Goal: Obtain resource: Download file/media

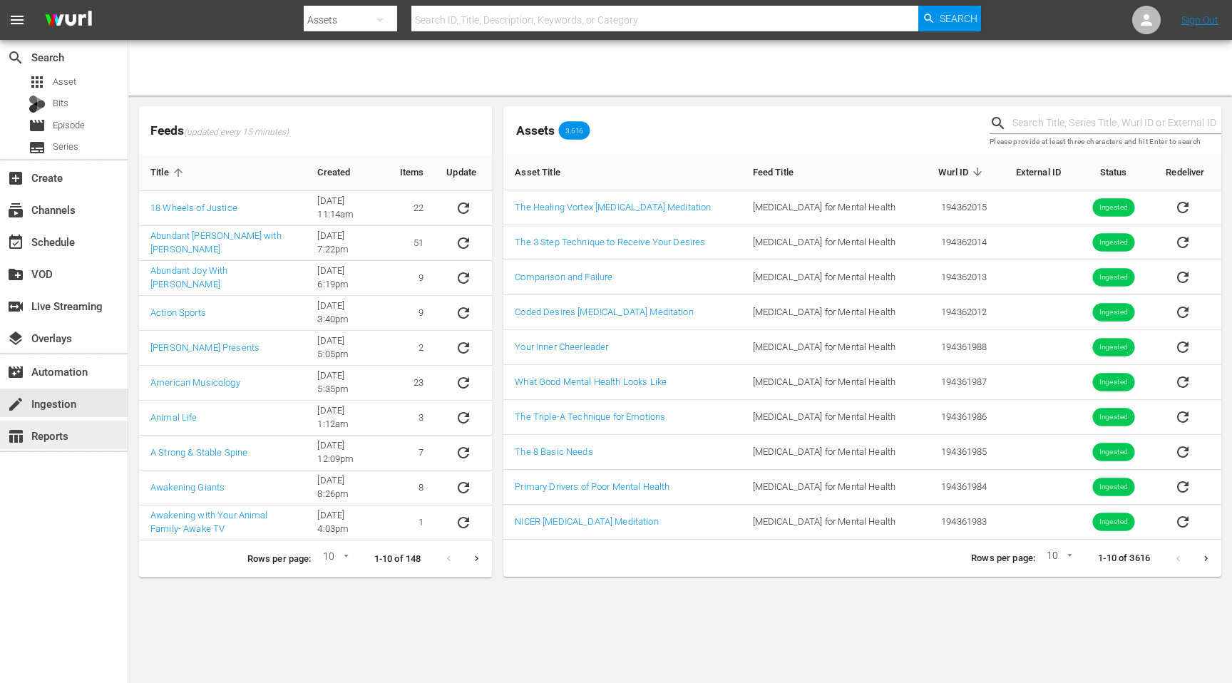
click at [68, 440] on div "table_chart Reports" at bounding box center [40, 433] width 80 height 13
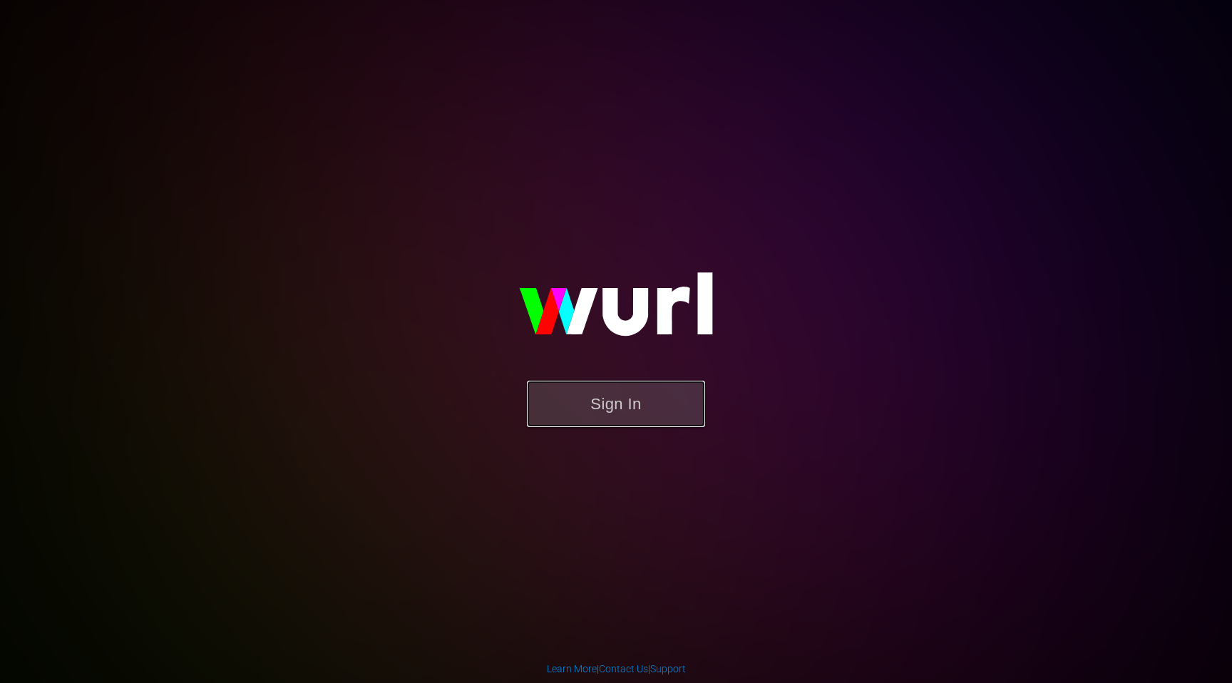
click at [577, 390] on button "Sign In" at bounding box center [616, 404] width 178 height 46
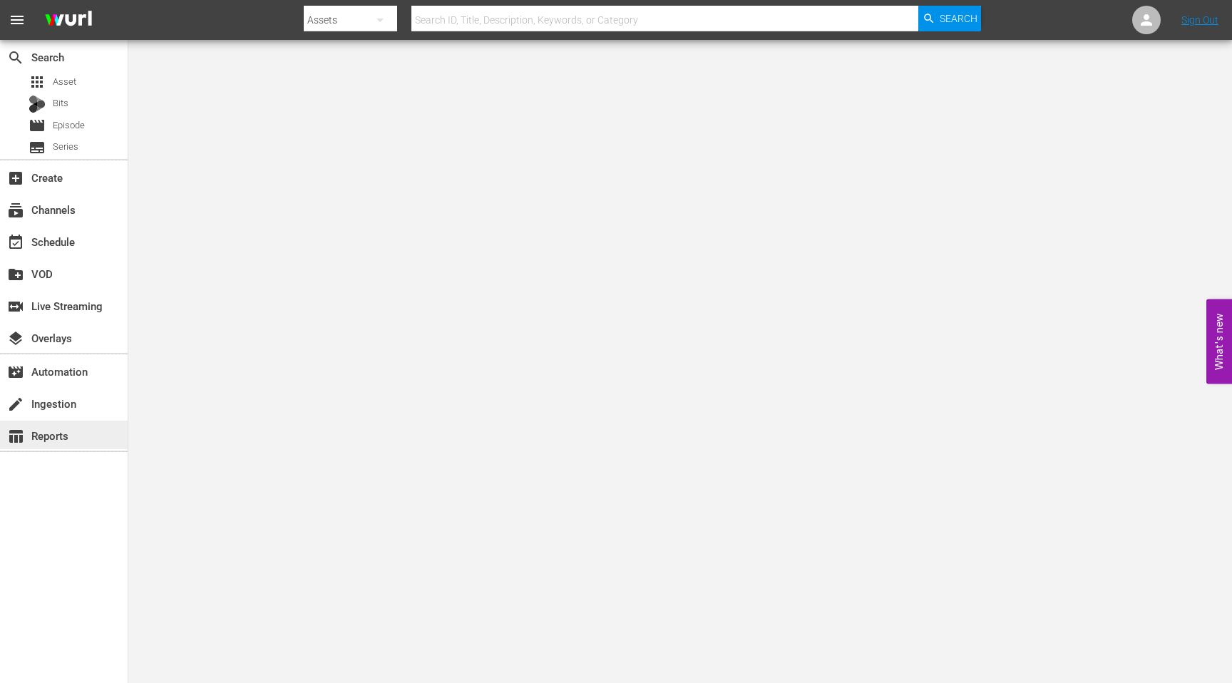
click at [53, 440] on div "table_chart Reports" at bounding box center [40, 433] width 80 height 13
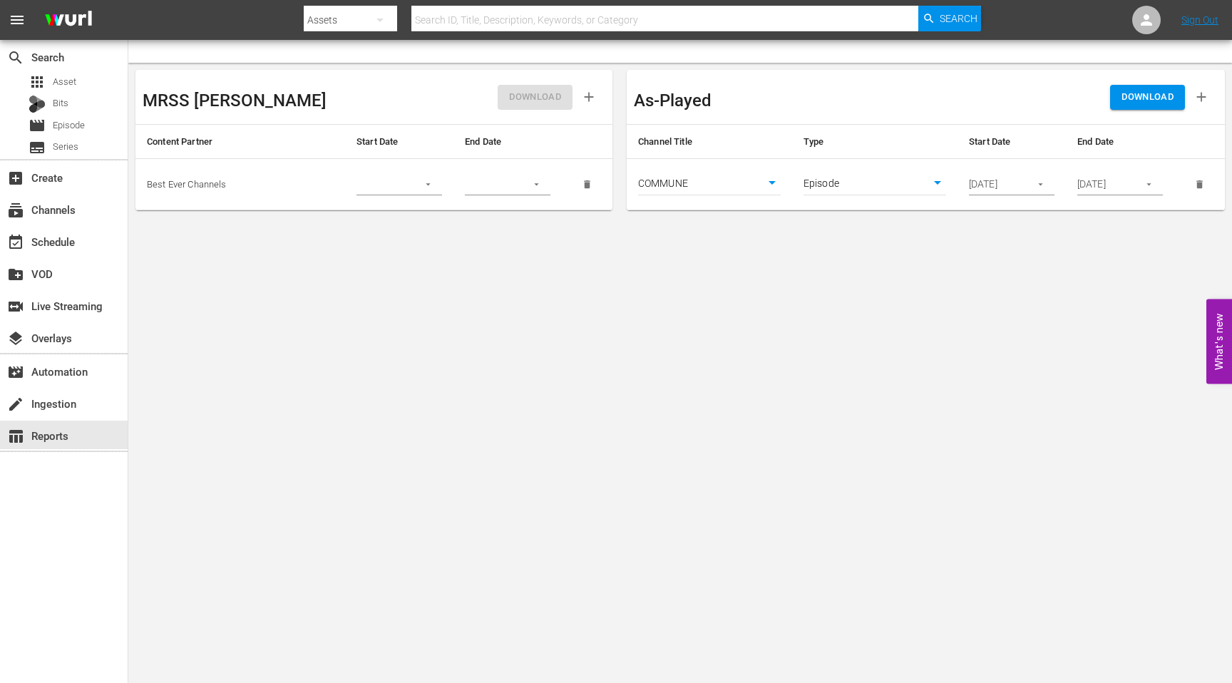
click at [841, 185] on body "menu Search By Assets Search ID, Title, Description, Keywords, or Category Sear…" at bounding box center [616, 341] width 1232 height 683
click at [852, 186] on li "Episode" at bounding box center [874, 184] width 143 height 24
click at [1018, 180] on input "09/29/2025" at bounding box center [995, 184] width 52 height 21
click at [1044, 184] on icon "button" at bounding box center [1040, 184] width 11 height 11
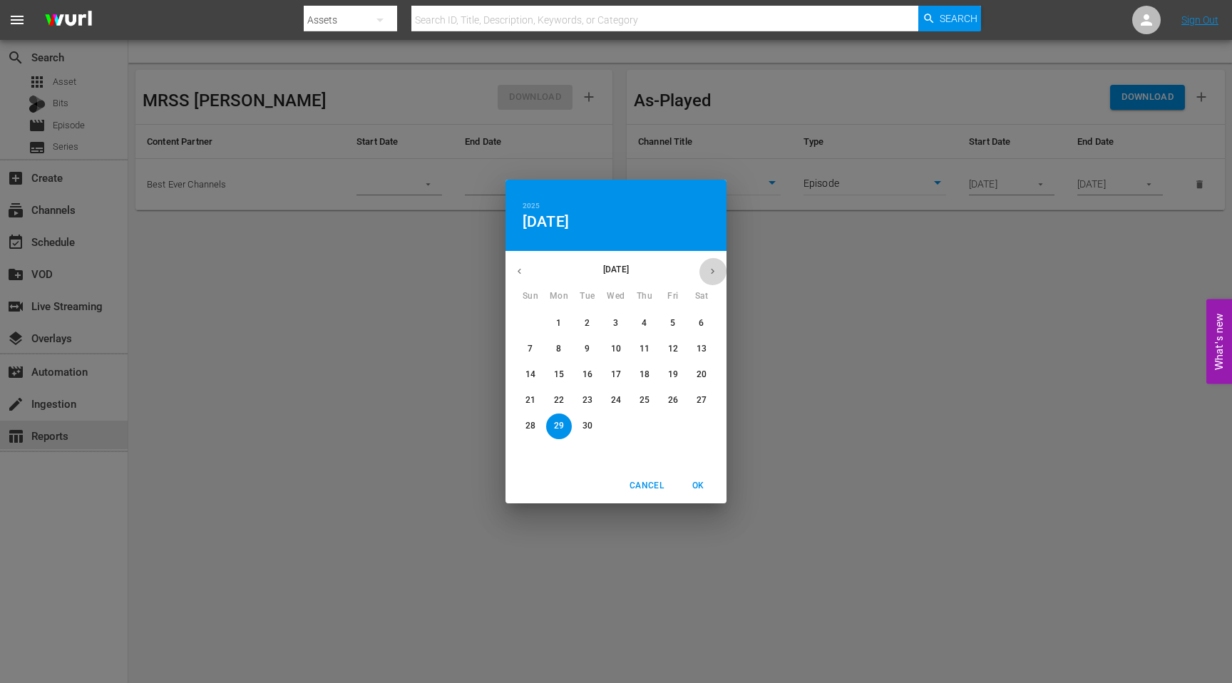
click at [707, 261] on button "button" at bounding box center [712, 271] width 28 height 28
click at [530, 350] on p "5" at bounding box center [529, 349] width 5 height 12
click at [708, 346] on span "11" at bounding box center [701, 349] width 26 height 12
click at [530, 346] on p "5" at bounding box center [529, 349] width 5 height 12
click at [696, 485] on span "OK" at bounding box center [698, 485] width 34 height 15
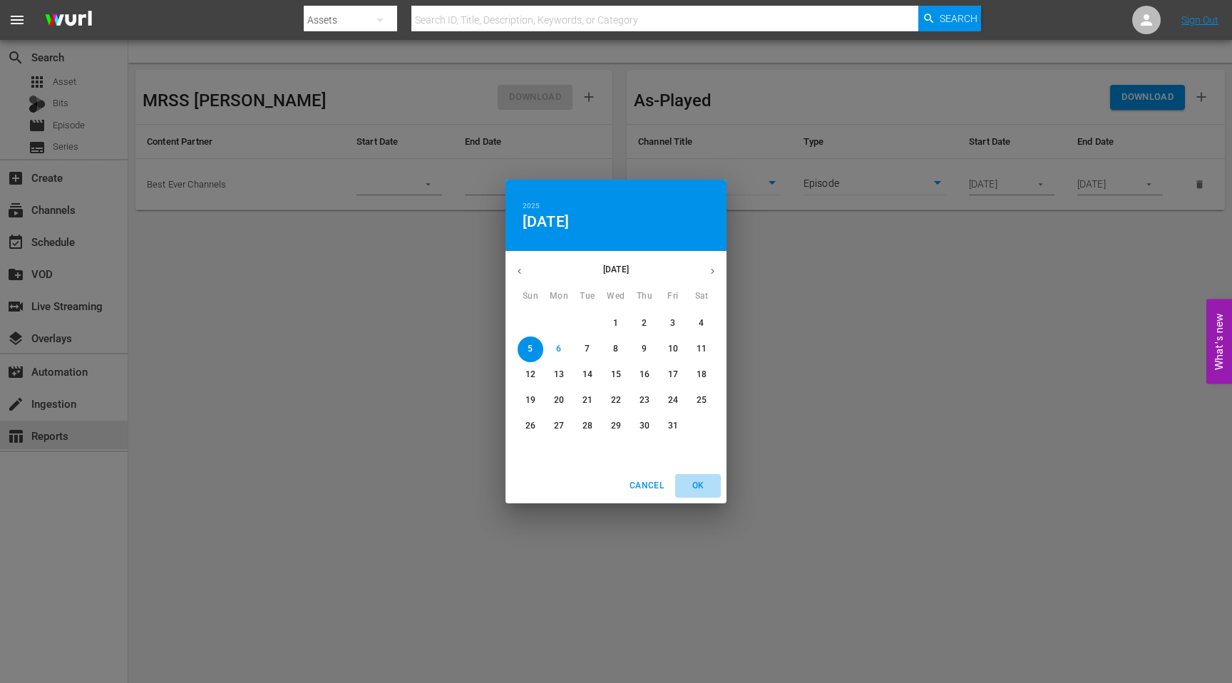
type input "10/05/2025"
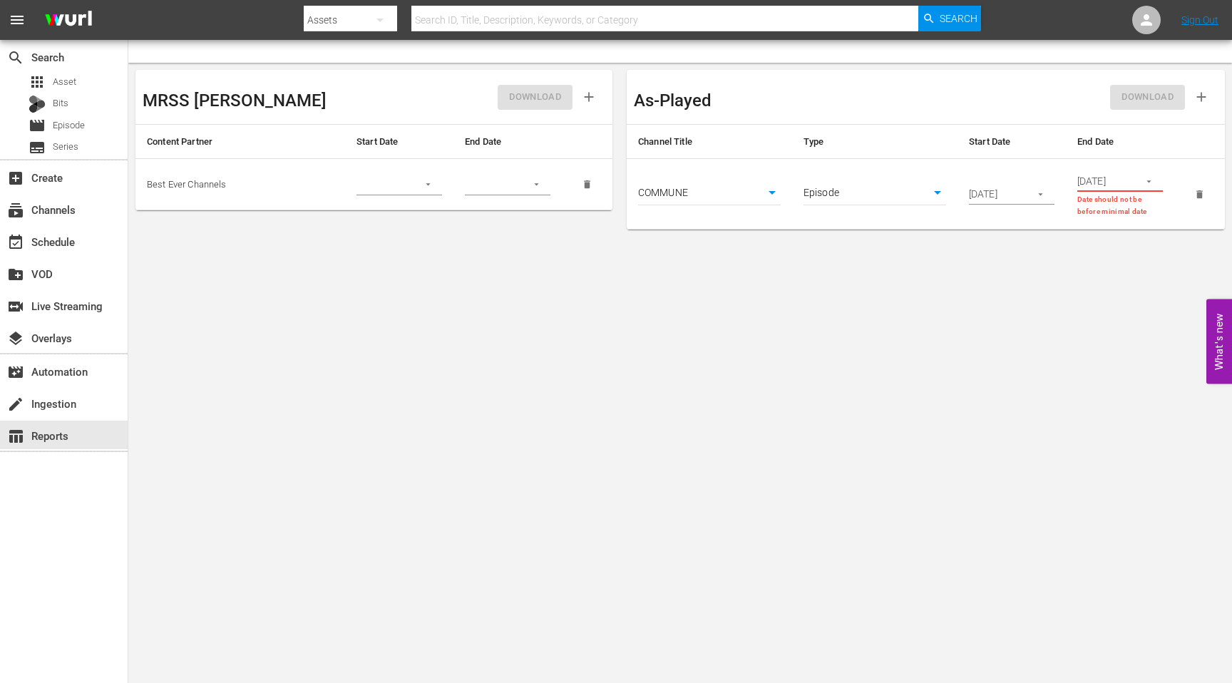
click at [1157, 182] on button "button" at bounding box center [1149, 181] width 28 height 28
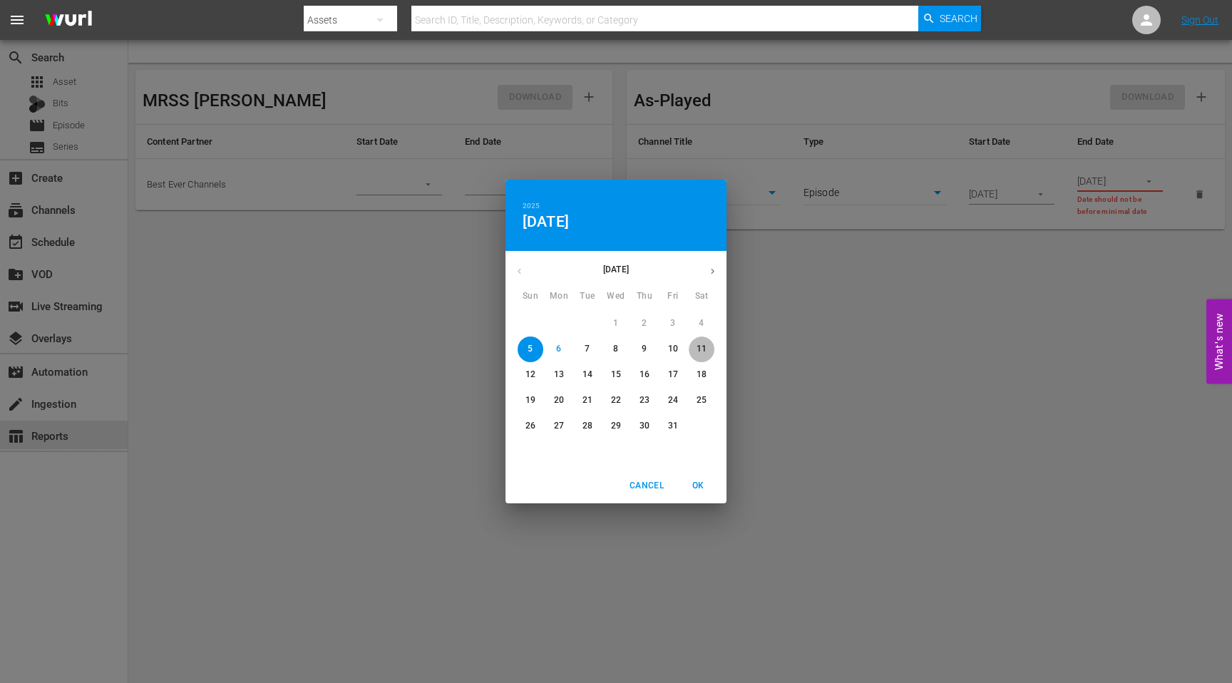
click at [697, 346] on p "11" at bounding box center [701, 349] width 10 height 12
click at [696, 487] on span "OK" at bounding box center [698, 485] width 34 height 15
type input "10/11/2025"
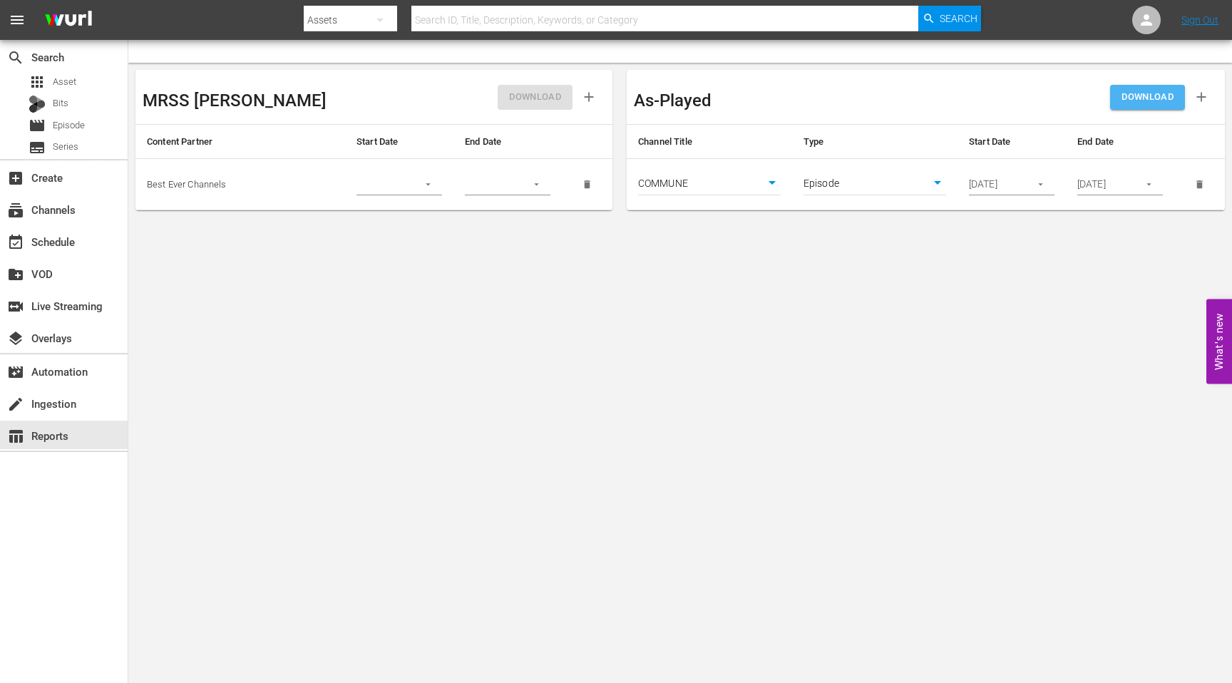
click at [1144, 94] on span "DOWNLOAD" at bounding box center [1147, 97] width 52 height 16
